Goal: Information Seeking & Learning: Find specific fact

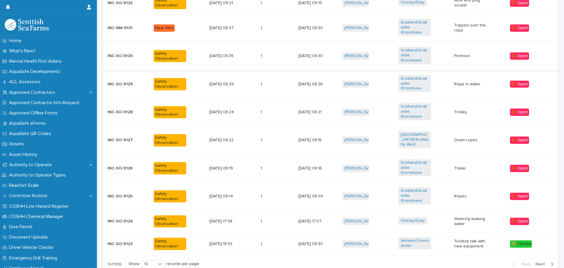
scroll to position [256, 0]
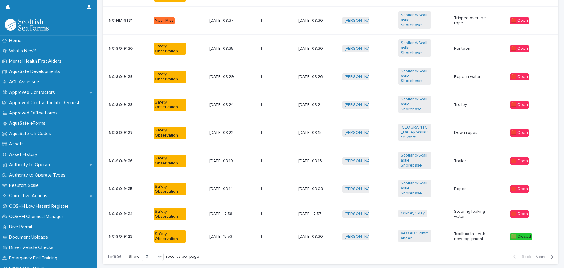
click at [537, 254] on button "Next" at bounding box center [545, 256] width 25 height 5
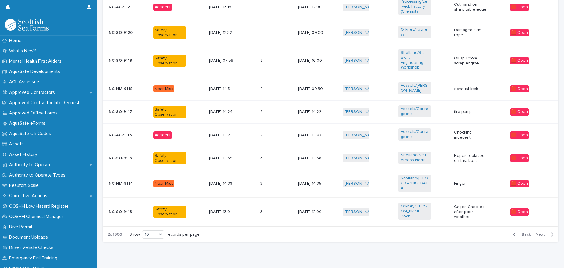
scroll to position [275, 0]
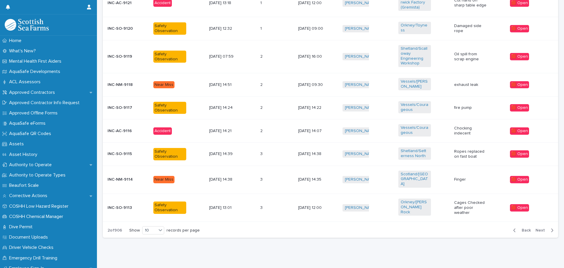
click at [536, 227] on button "Next" at bounding box center [545, 229] width 25 height 5
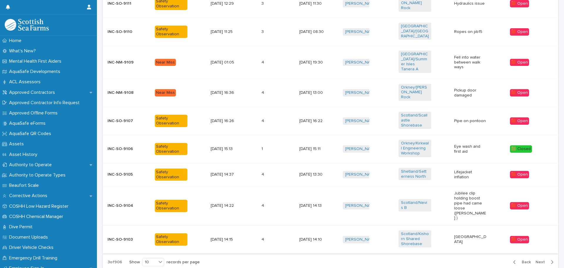
scroll to position [286, 0]
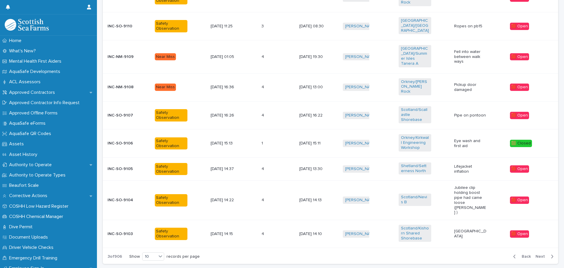
click at [536, 254] on span "Next" at bounding box center [541, 256] width 13 height 4
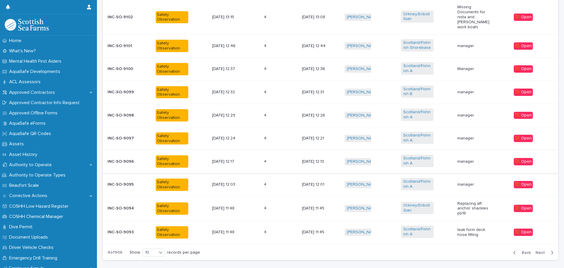
scroll to position [242, 0]
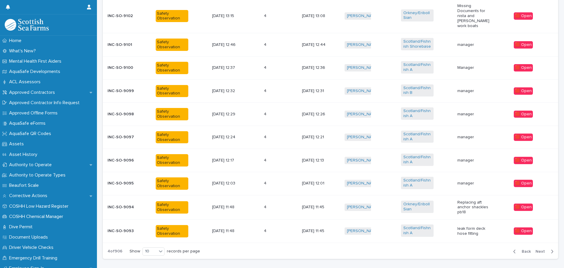
click at [466, 158] on p "manager" at bounding box center [473, 160] width 33 height 5
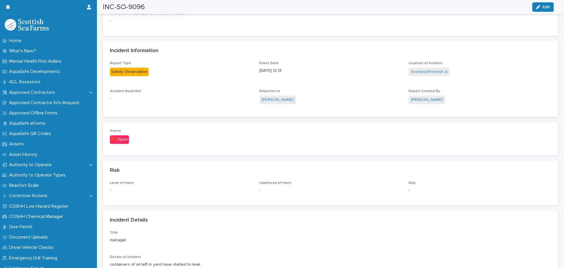
scroll to position [352, 0]
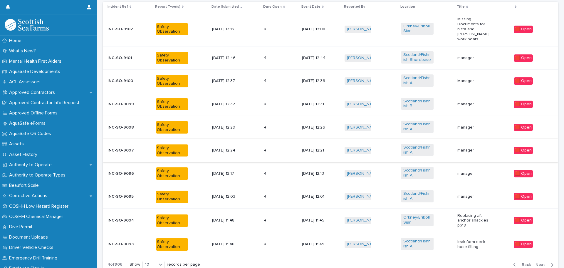
scroll to position [271, 0]
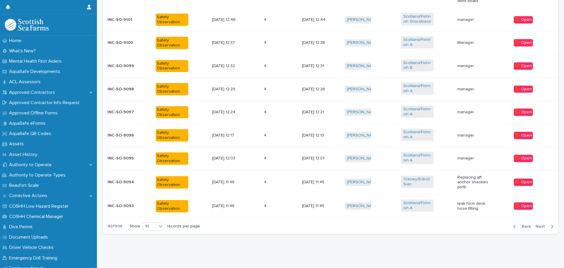
click at [537, 224] on span "Next" at bounding box center [541, 226] width 13 height 4
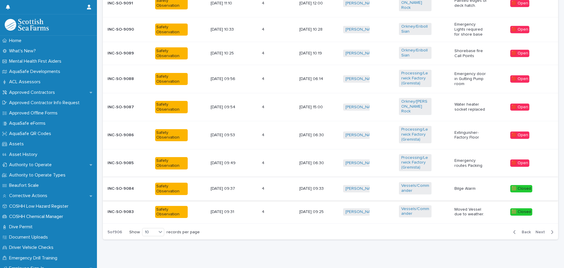
scroll to position [275, 0]
click at [523, 229] on span "Back" at bounding box center [524, 231] width 13 height 4
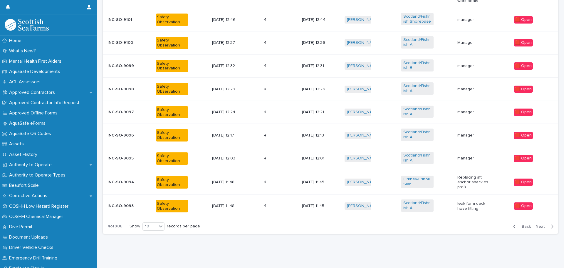
click at [523, 224] on span "Back" at bounding box center [524, 226] width 13 height 4
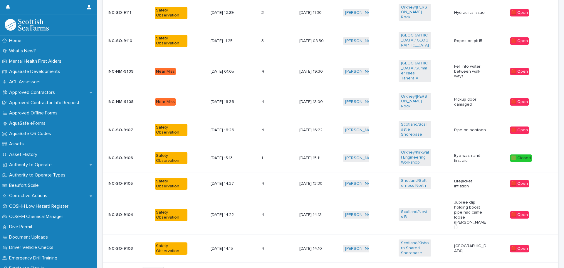
scroll to position [278, 0]
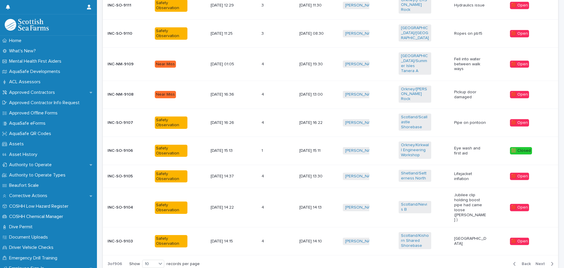
click at [522, 261] on span "Back" at bounding box center [524, 263] width 13 height 4
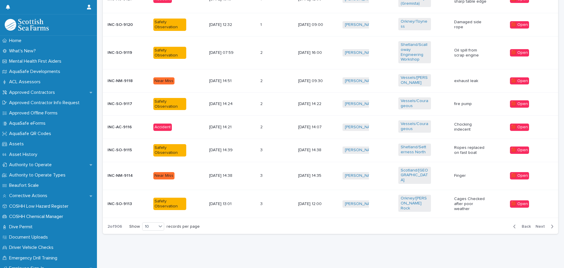
scroll to position [273, 0]
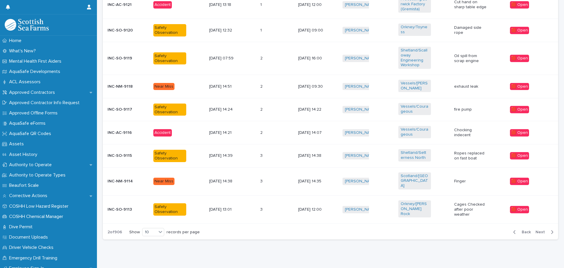
click at [522, 228] on div "Back Next" at bounding box center [533, 231] width 50 height 15
click at [162, 231] on icon at bounding box center [161, 232] width 4 height 2
click at [154, 247] on div "30" at bounding box center [153, 245] width 21 height 7
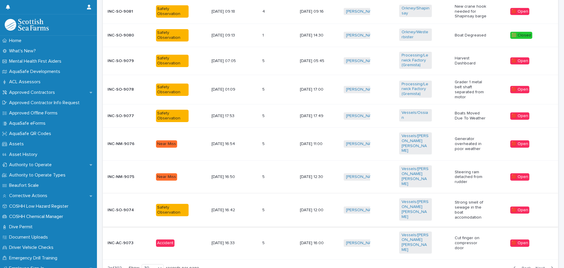
scroll to position [769, 0]
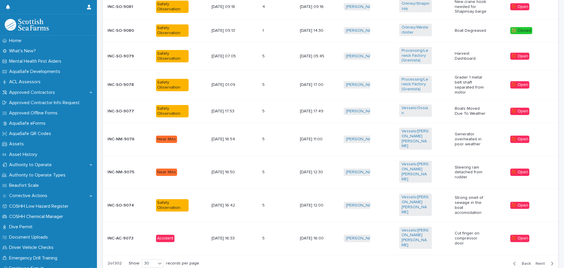
click at [520, 261] on span "Back" at bounding box center [524, 263] width 13 height 4
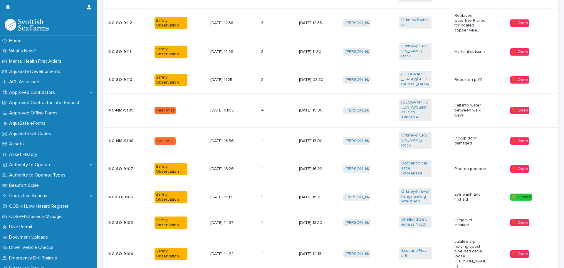
scroll to position [761, 0]
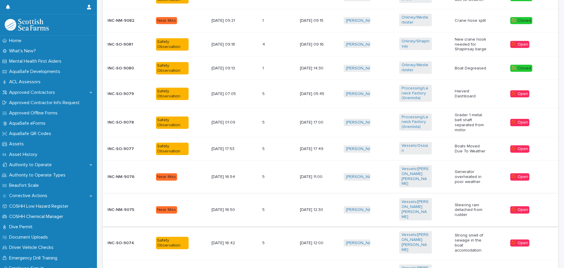
scroll to position [761, 0]
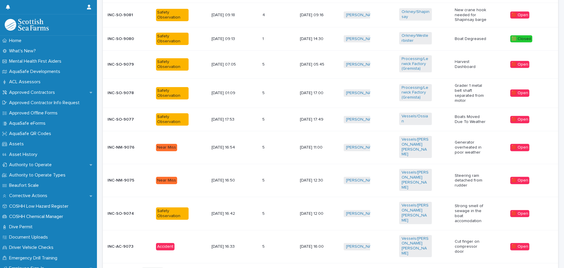
click at [537, 267] on span "Next" at bounding box center [541, 271] width 13 height 4
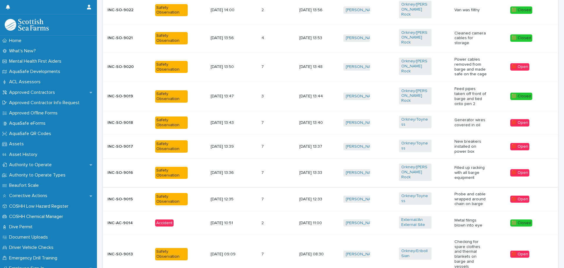
scroll to position [820, 0]
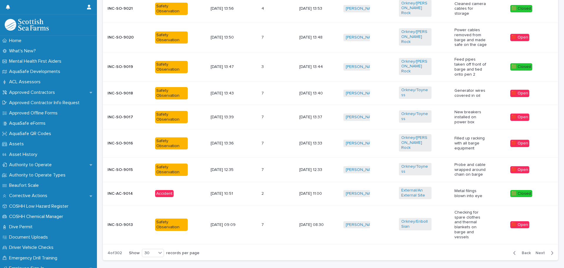
click at [535, 250] on span "Next" at bounding box center [541, 252] width 13 height 4
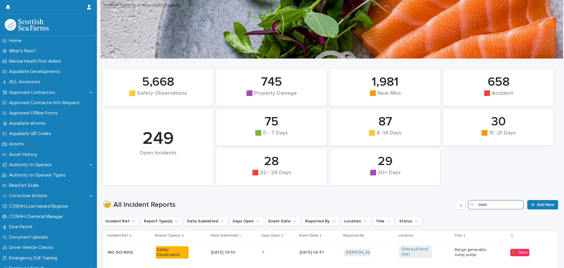
click at [478, 203] on input "Search" at bounding box center [496, 204] width 56 height 9
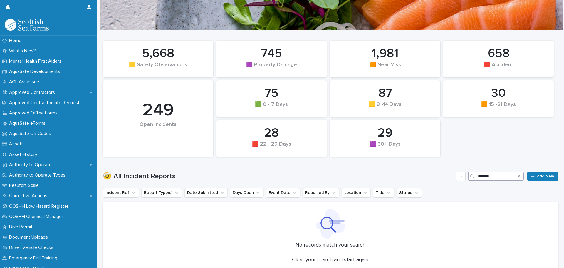
scroll to position [84, 0]
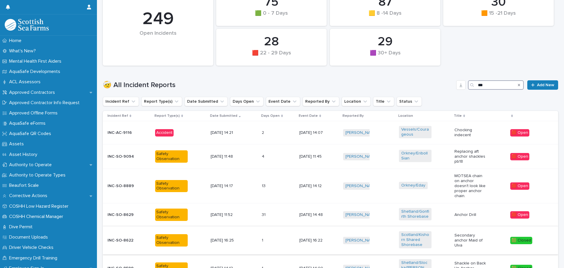
scroll to position [31, 0]
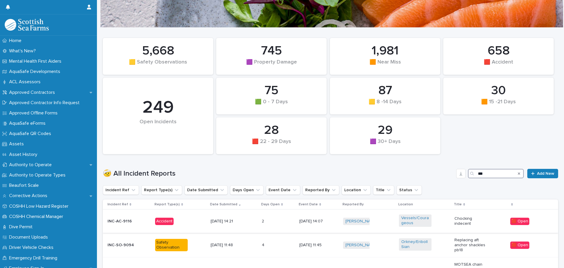
type input "***"
click at [462, 220] on p "Chocking indecent" at bounding box center [470, 221] width 33 height 10
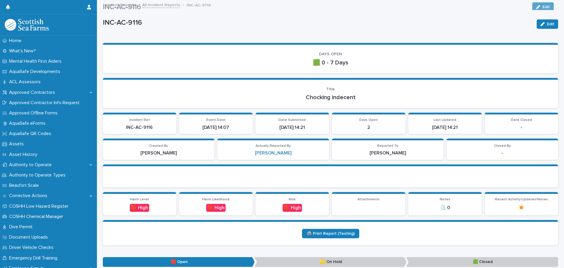
drag, startPoint x: 200, startPoint y: 197, endPoint x: 204, endPoint y: 96, distance: 100.8
drag, startPoint x: 155, startPoint y: 125, endPoint x: 120, endPoint y: 130, distance: 35.3
click at [120, 129] on p "INC-AC-9116" at bounding box center [139, 128] width 66 height 6
copy p "INC-AC-9116"
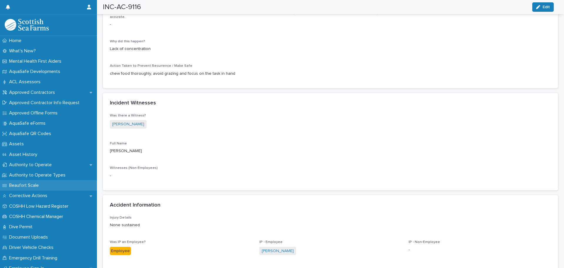
scroll to position [633, 0]
